Goal: Find specific page/section: Find specific page/section

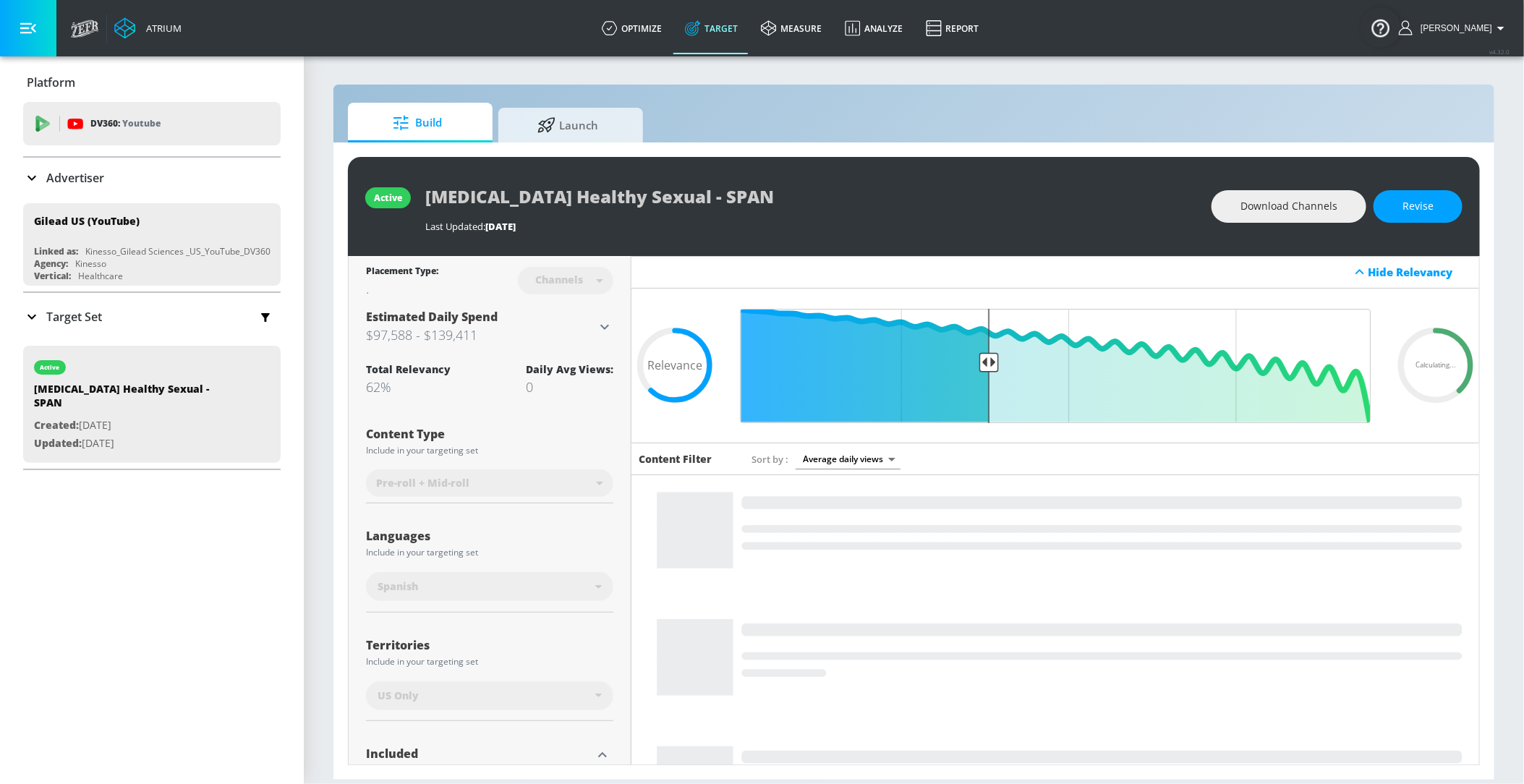
click at [67, 188] on div "Advertiser" at bounding box center [152, 177] width 257 height 40
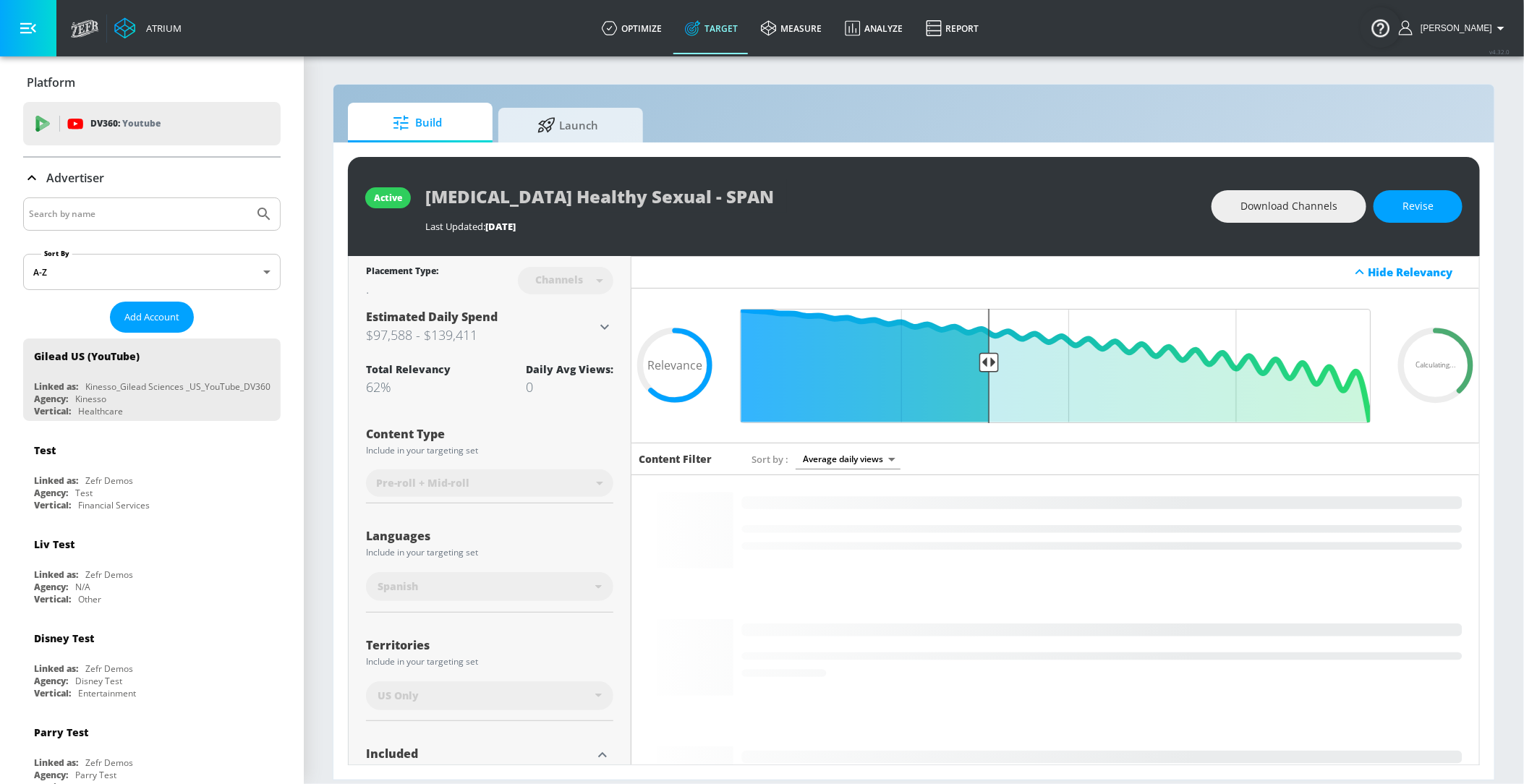
click at [68, 212] on input "Search by name" at bounding box center [139, 213] width 219 height 19
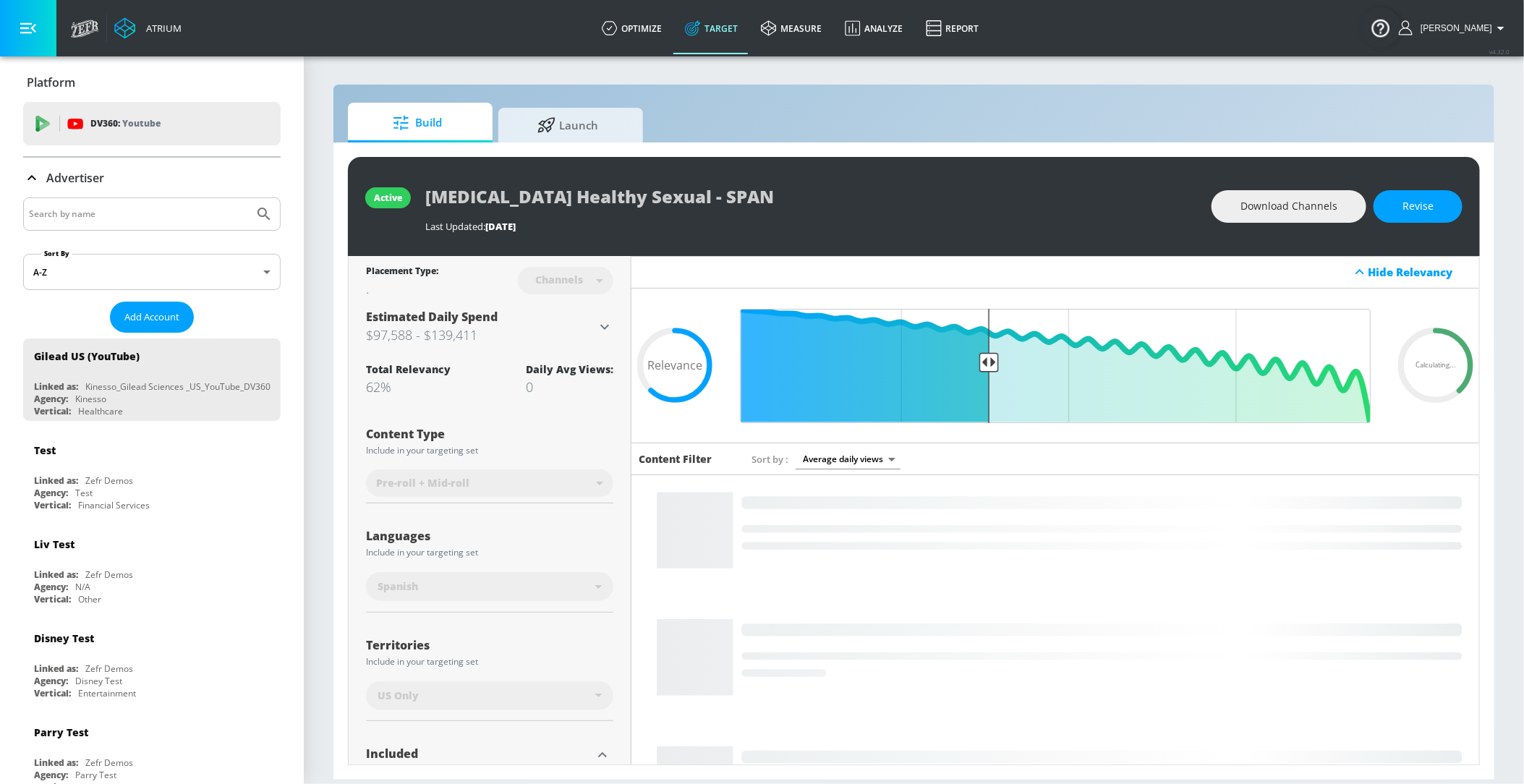
paste input "SMWE Year Plan_A to Z Wine_2025 (Copacino + Fujikado - SEA)"
click at [265, 216] on icon "Submit Search" at bounding box center [264, 214] width 18 height 18
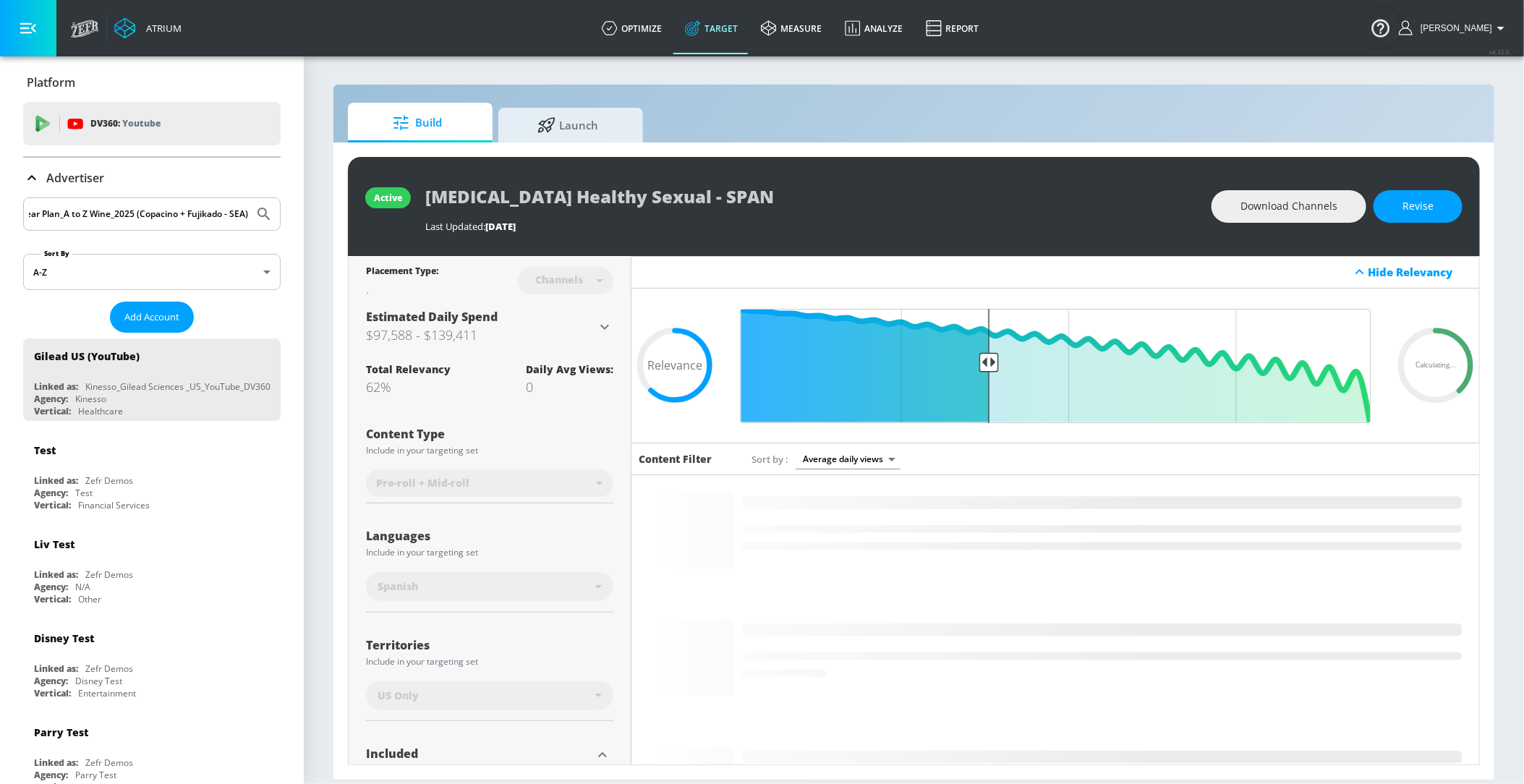
drag, startPoint x: 57, startPoint y: 210, endPoint x: 356, endPoint y: 229, distance: 299.6
click at [356, 229] on div "Atrium optimize Target measure Analyze Report optimize Target measure Analyze R…" at bounding box center [762, 392] width 1524 height 784
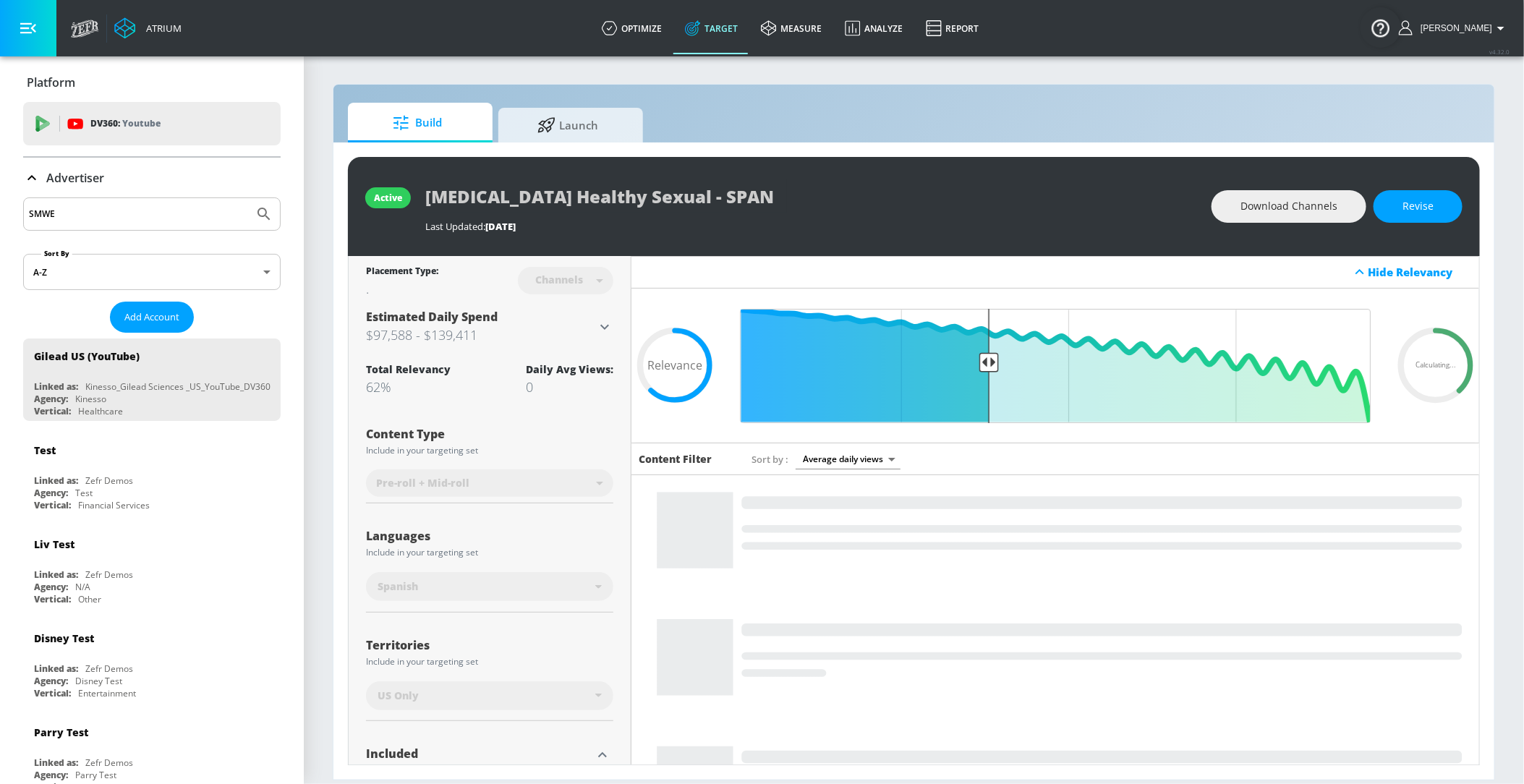
type input "SMWE"
click at [274, 210] on button "Submit Search" at bounding box center [264, 214] width 32 height 32
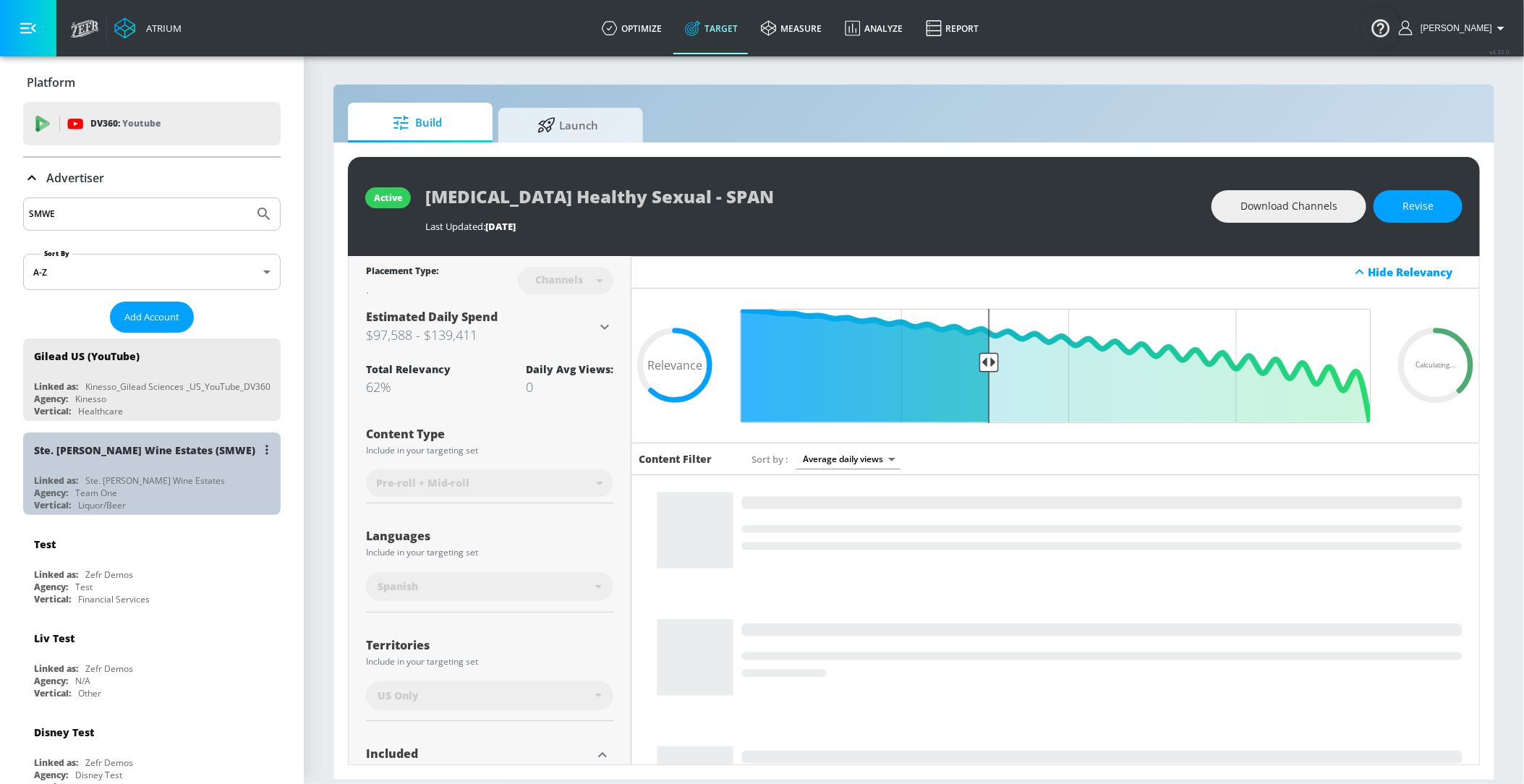
click at [119, 481] on div "Ste. [PERSON_NAME] Wine Estates" at bounding box center [154, 480] width 140 height 13
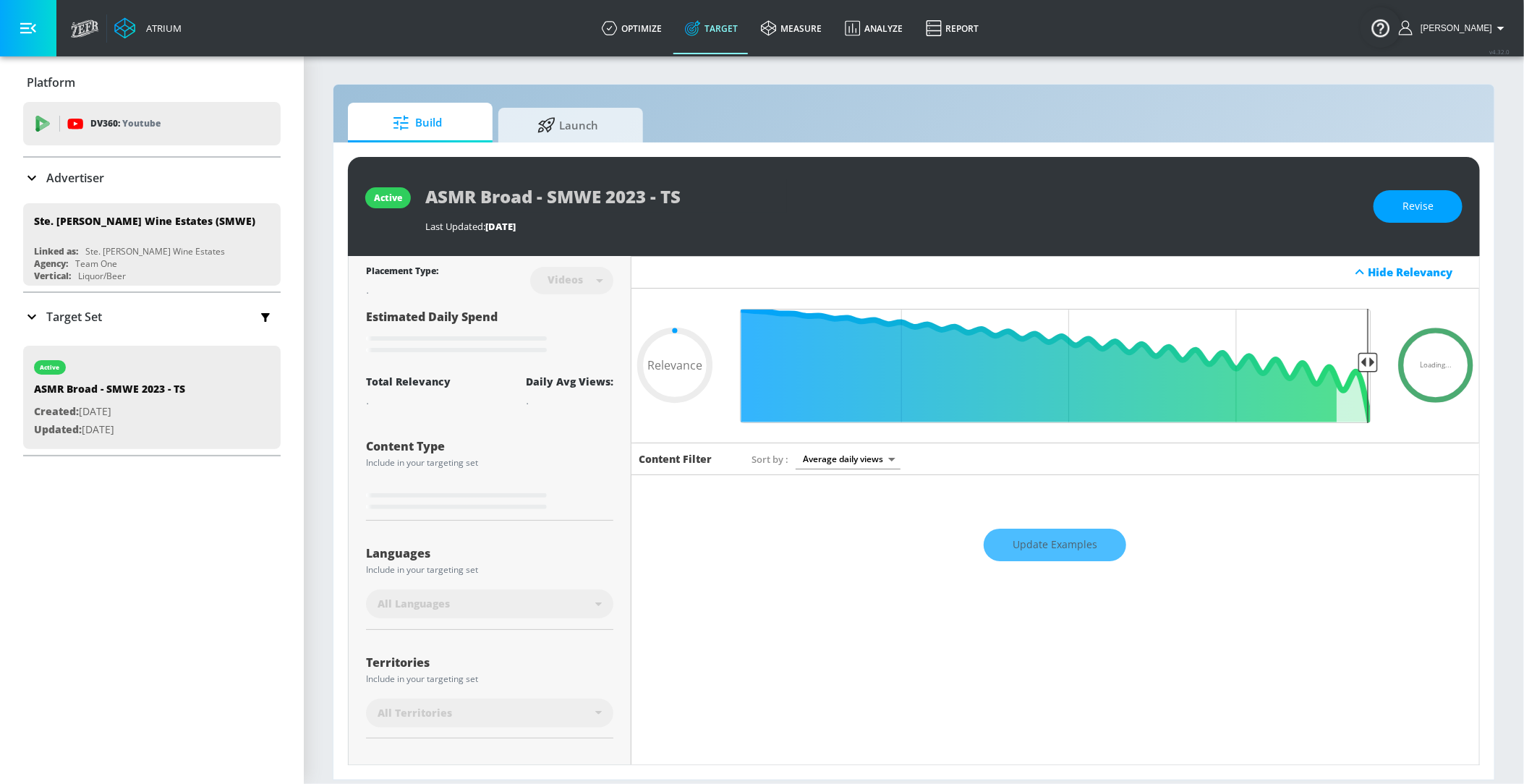
type input "0.5"
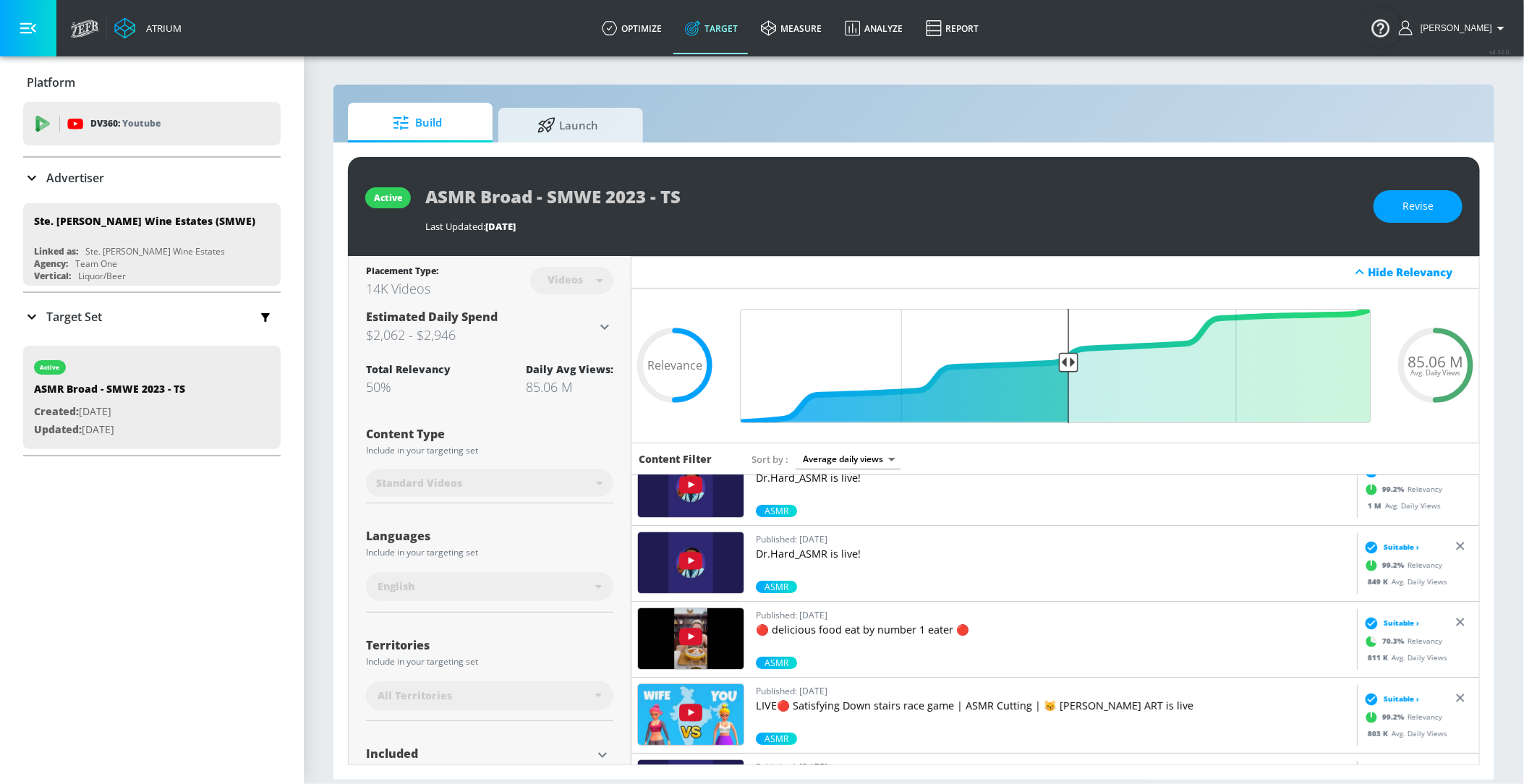
click at [93, 313] on p "Target Set" at bounding box center [73, 317] width 56 height 16
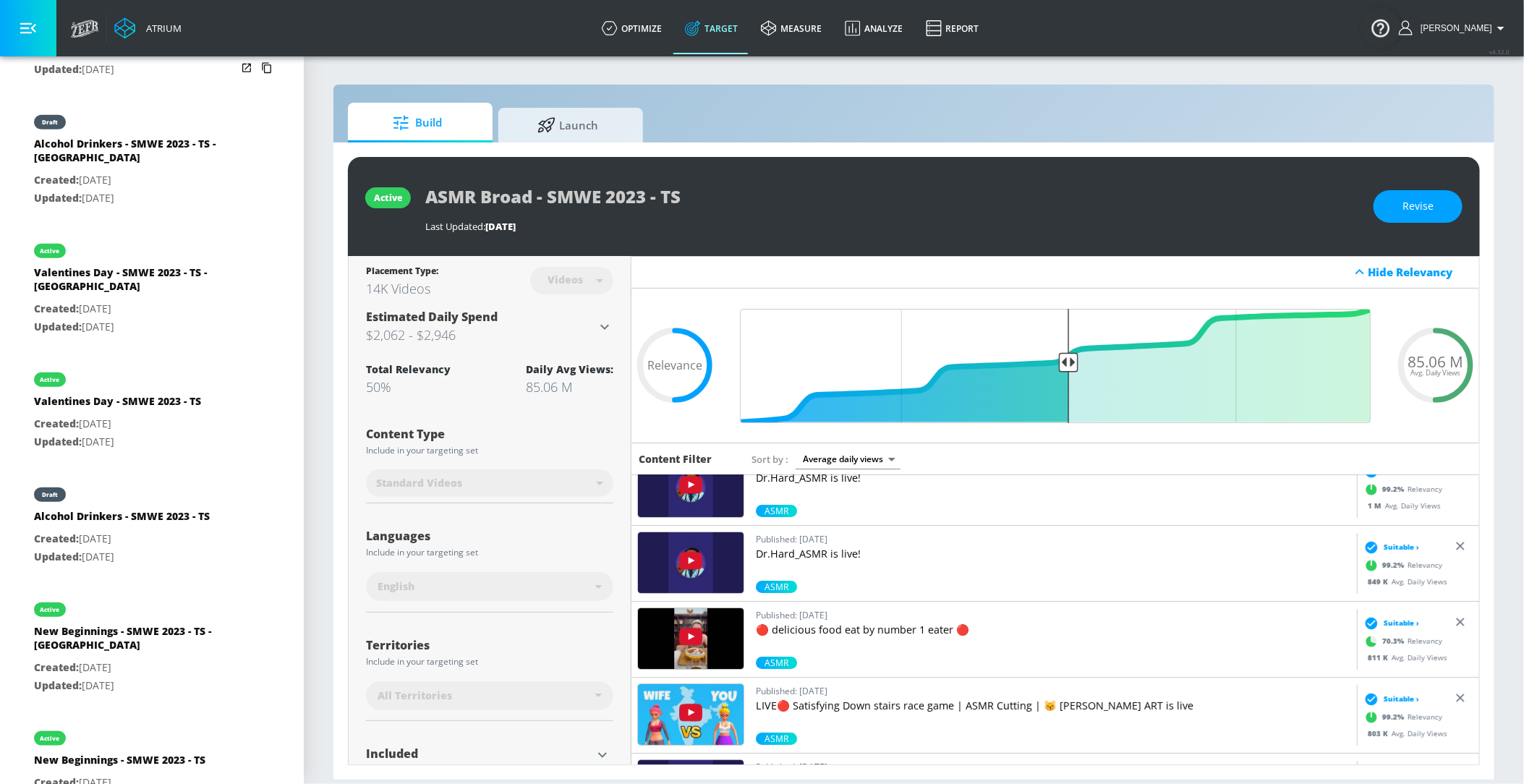
scroll to position [618, 0]
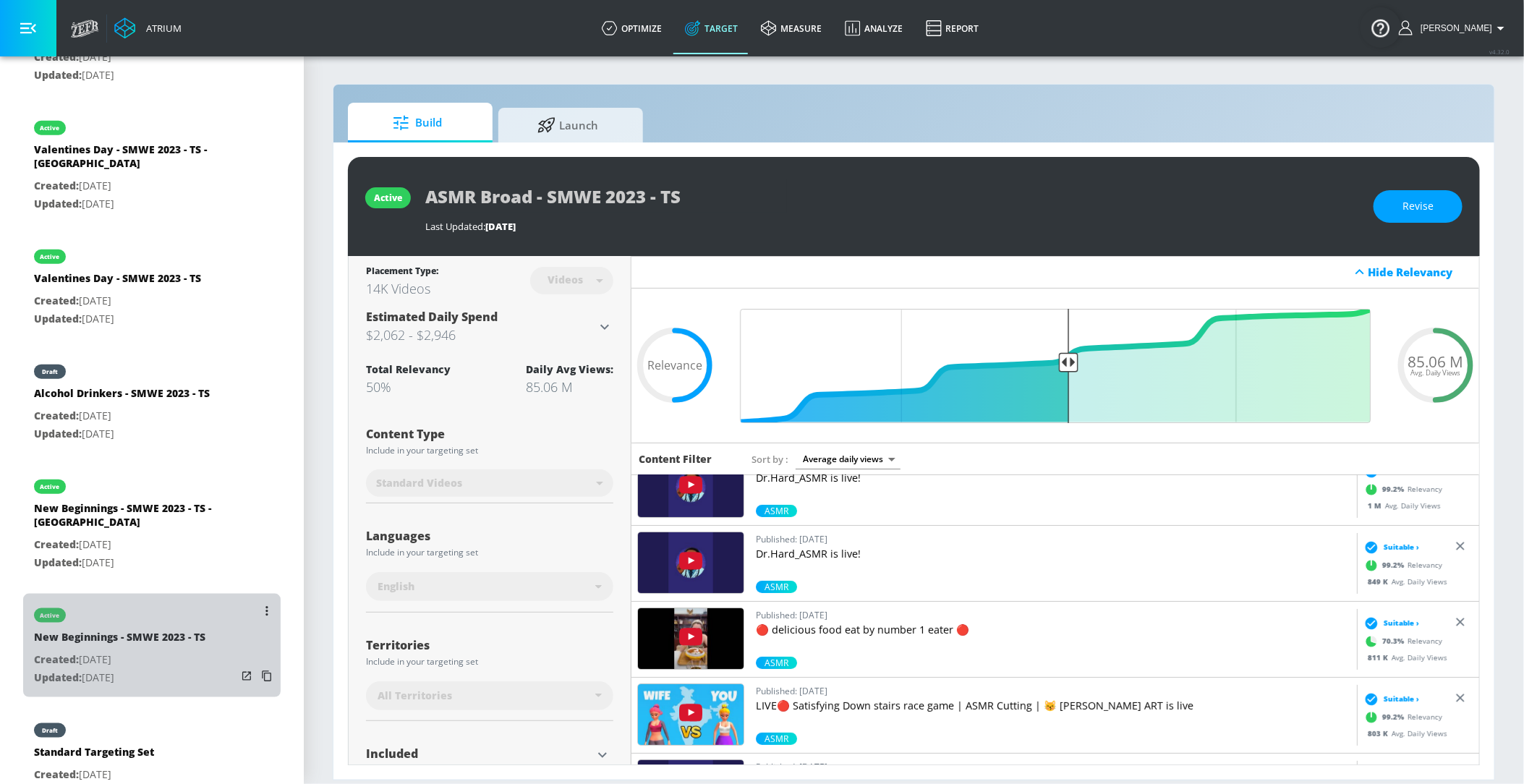
click at [109, 630] on div "New Beginnings - SMWE 2023 - TS" at bounding box center [119, 639] width 171 height 21
type input "New Beginnings - SMWE 2023 - TS"
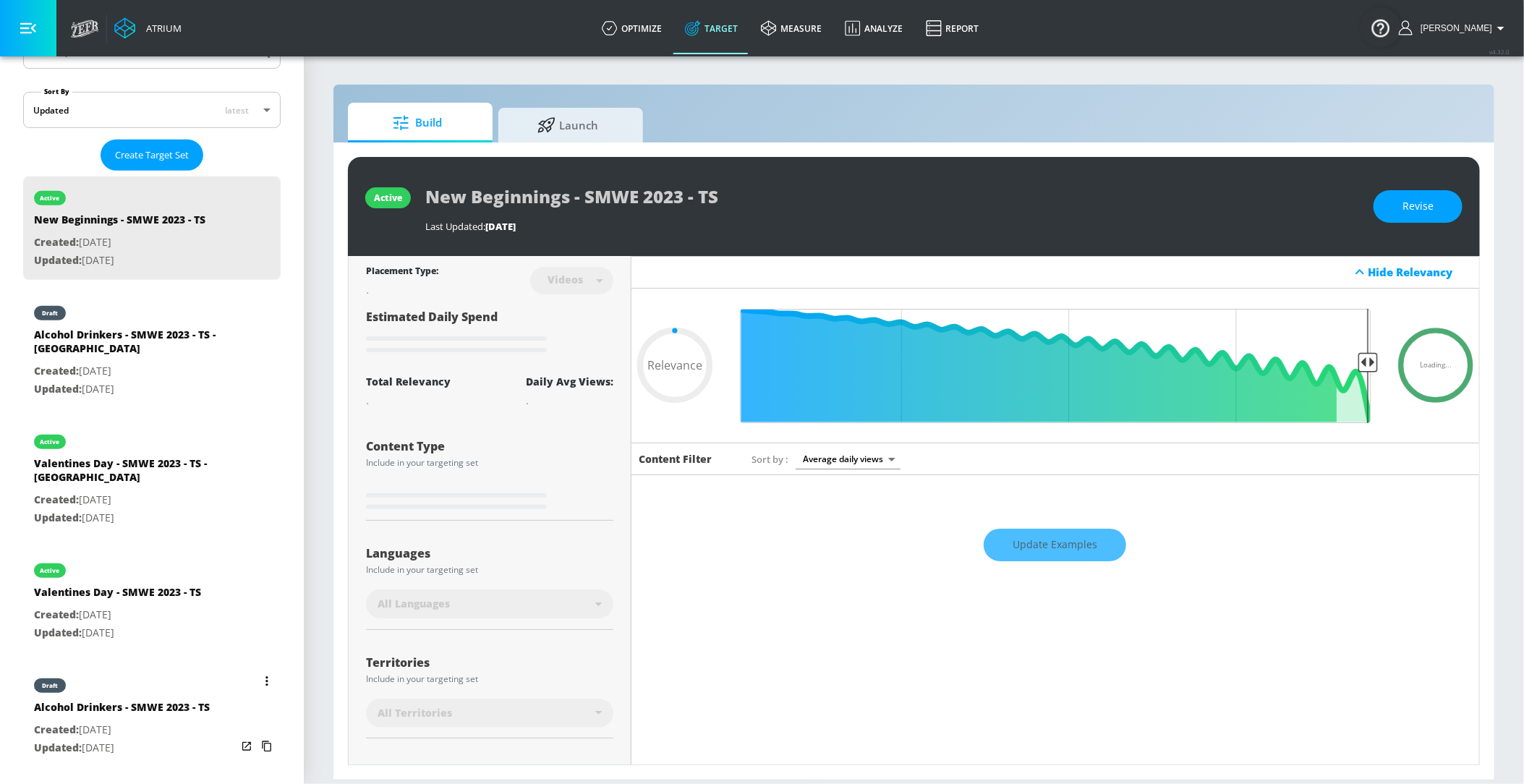
scroll to position [303, 0]
type input "0.5"
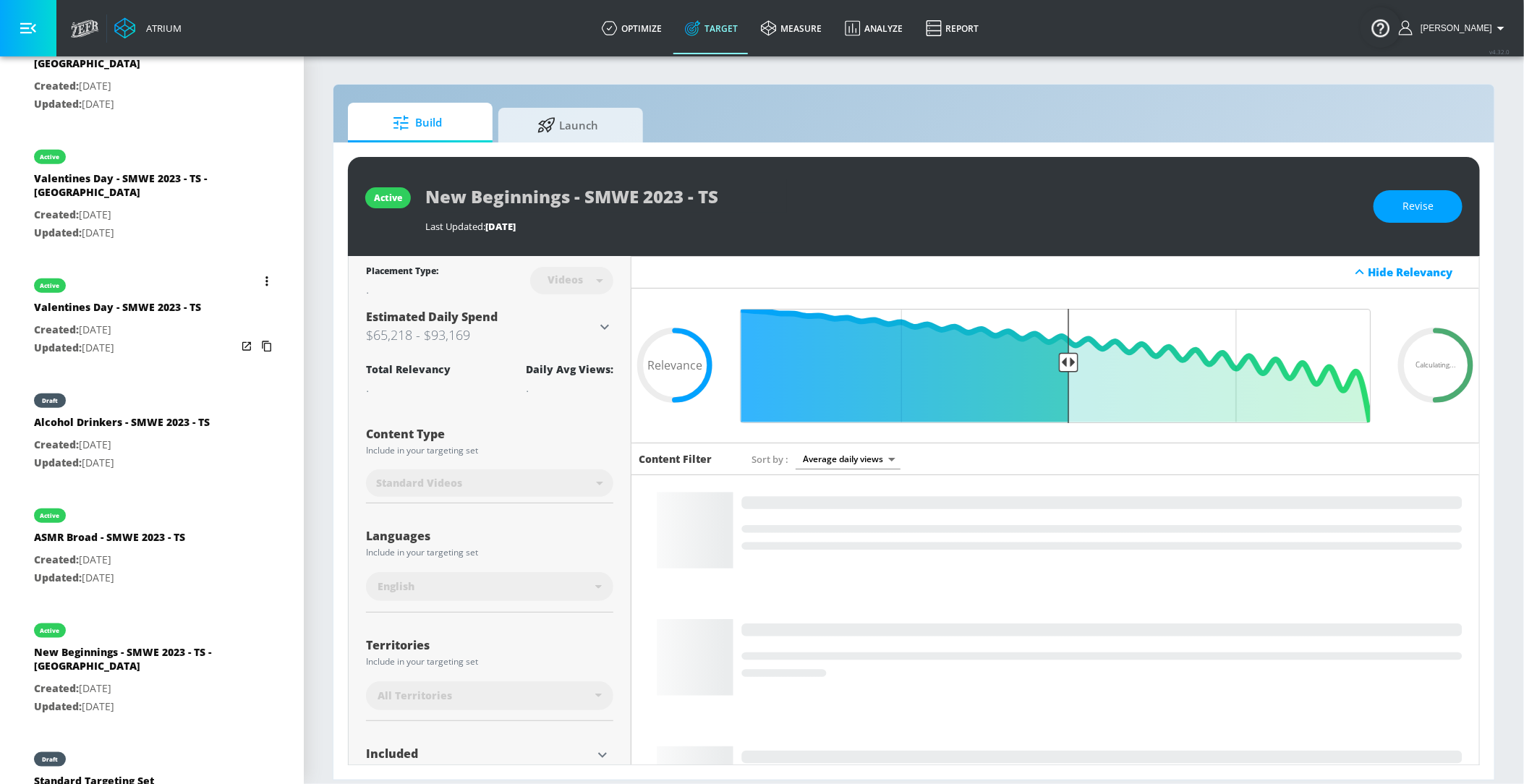
scroll to position [618, 0]
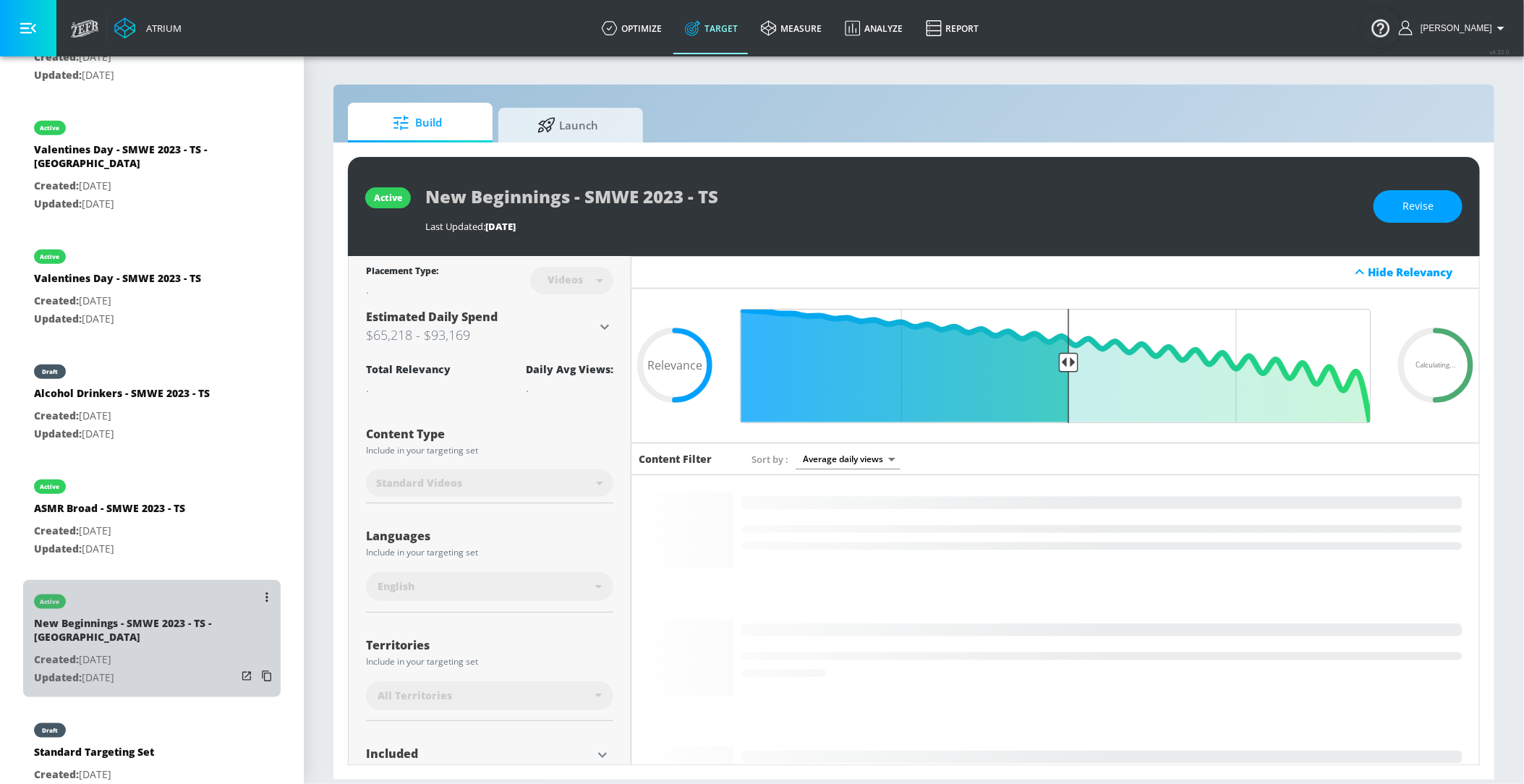
click at [188, 651] on p "Created: [DATE]" at bounding box center [135, 660] width 202 height 18
type input "New Beginnings - SMWE 2023 - TS - [GEOGRAPHIC_DATA]"
type input "channels"
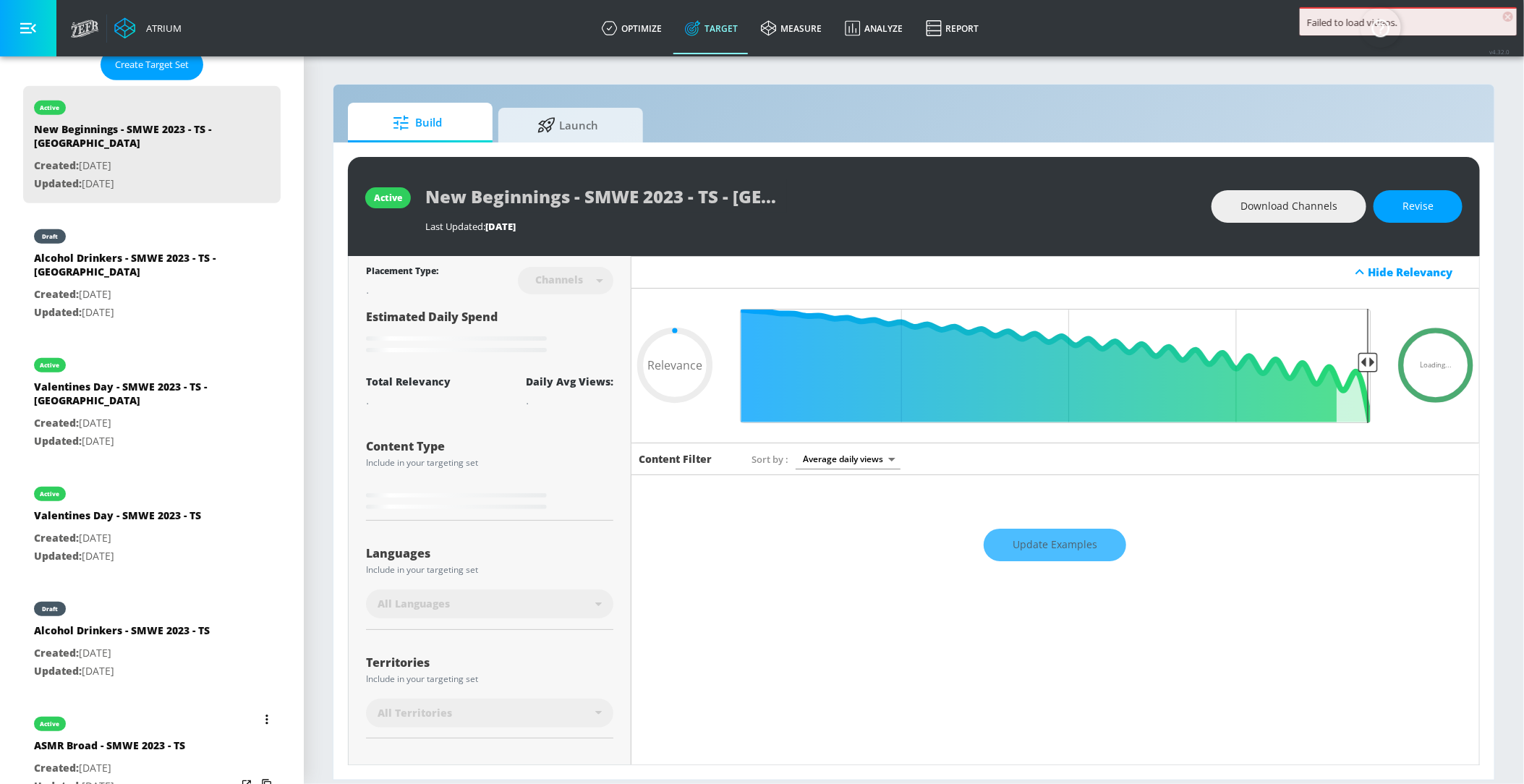
scroll to position [324, 0]
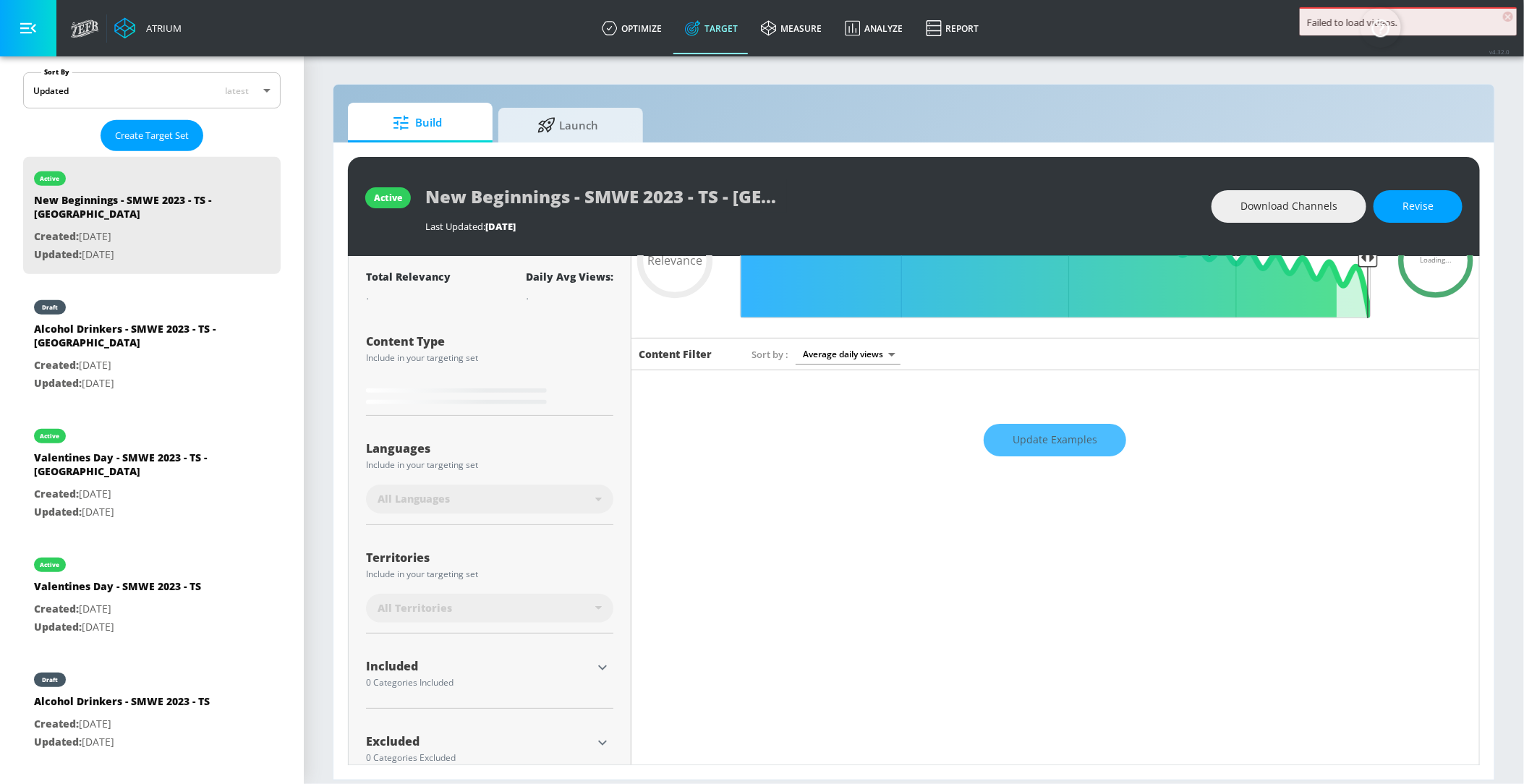
type input "0.05"
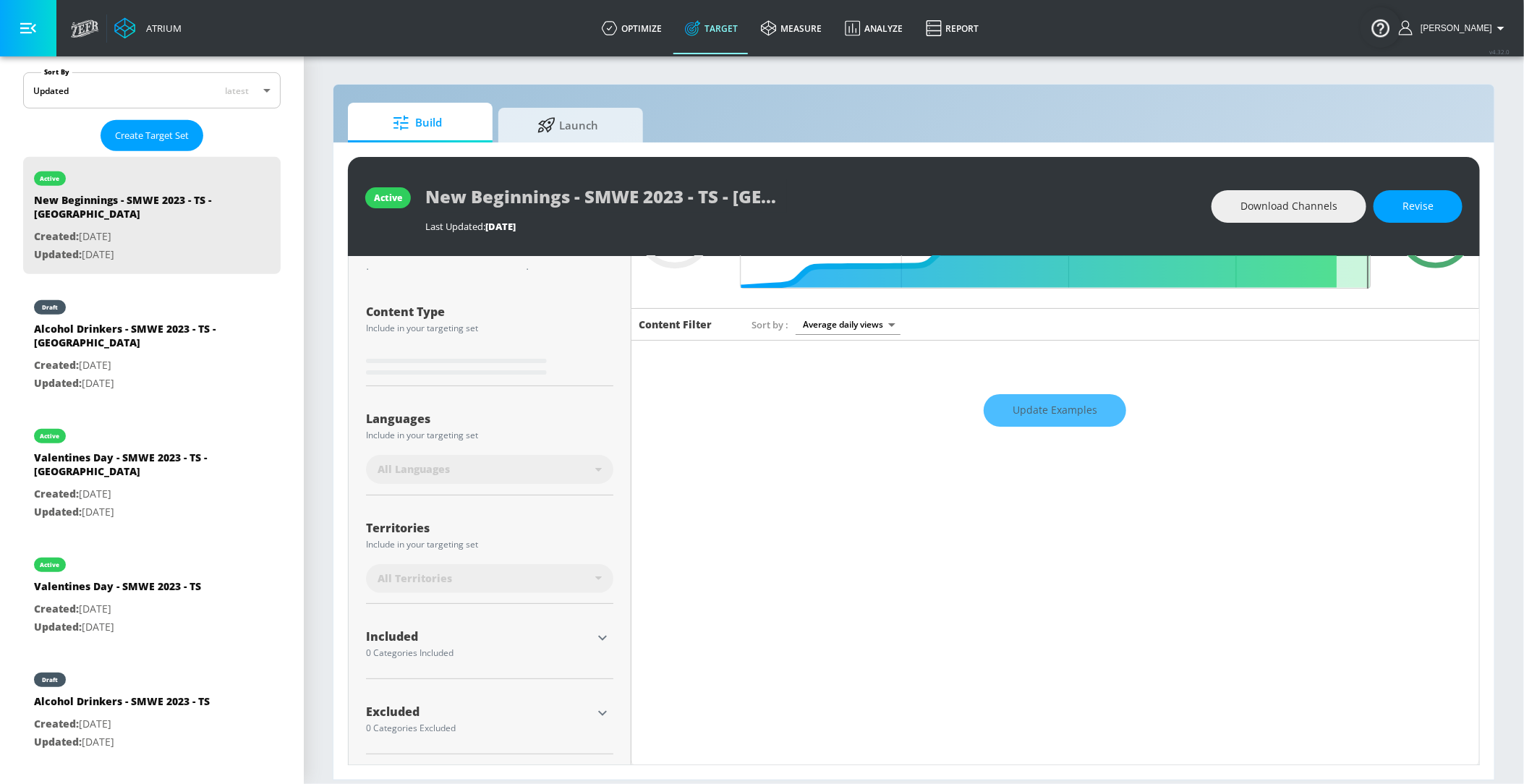
scroll to position [0, 0]
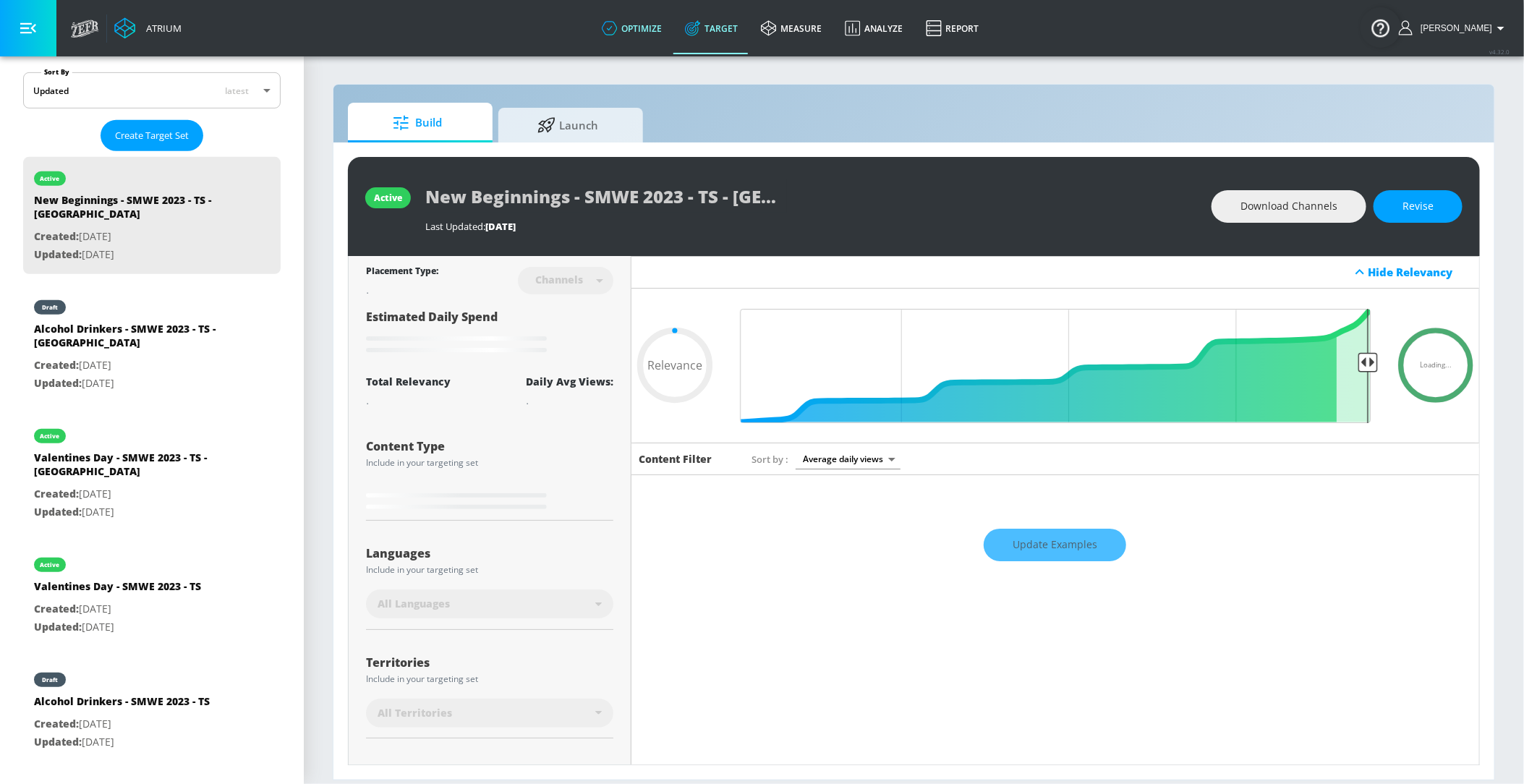
click at [618, 31] on icon at bounding box center [609, 28] width 16 height 16
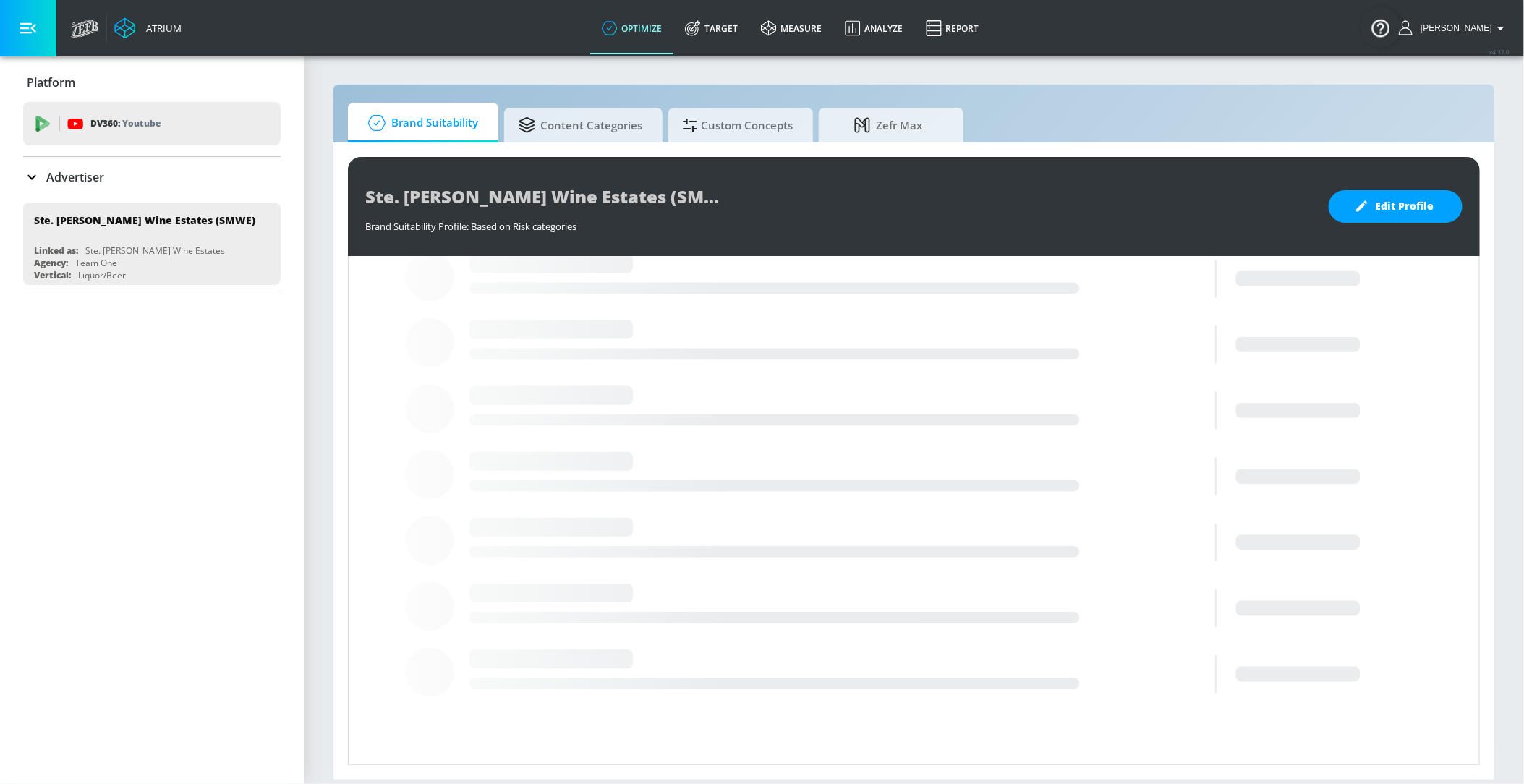
scroll to position [343, 0]
